Goal: Find specific page/section: Find specific page/section

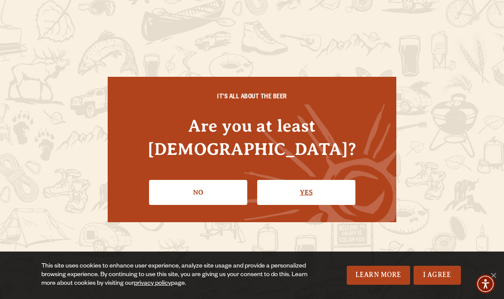
click at [325, 180] on link "Yes" at bounding box center [306, 192] width 98 height 25
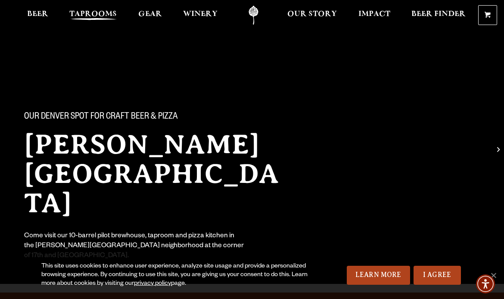
click at [106, 15] on span "Taprooms" at bounding box center [92, 14] width 47 height 7
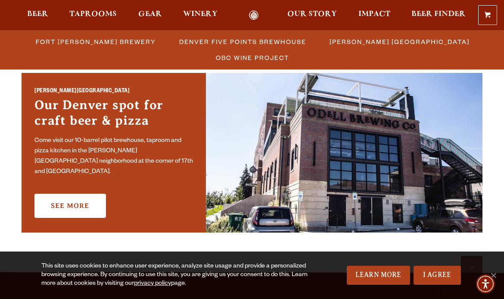
scroll to position [652, 0]
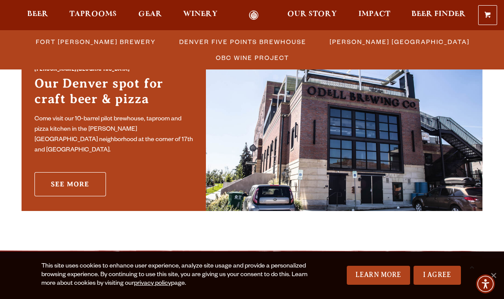
click at [81, 172] on link "See More" at bounding box center [70, 184] width 72 height 24
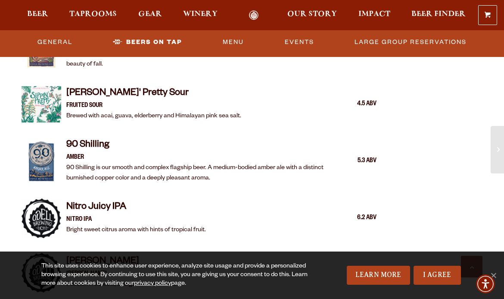
scroll to position [1420, 0]
